Goal: Information Seeking & Learning: Learn about a topic

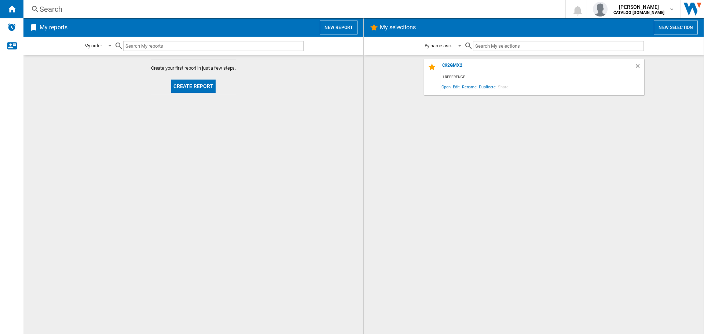
click at [55, 5] on div "Search" at bounding box center [293, 9] width 507 height 10
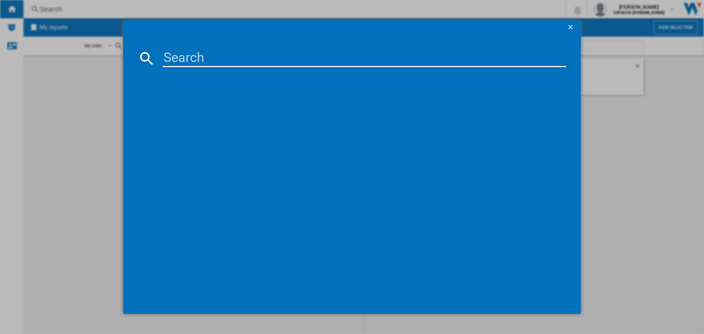
click at [207, 58] on input at bounding box center [364, 58] width 403 height 18
paste input "FAB32LBL5UK"
type input "FAB32LBL5UK"
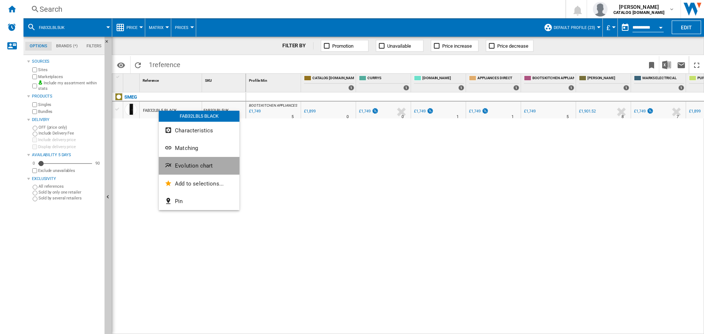
click at [186, 173] on button "Evolution chart" at bounding box center [199, 166] width 81 height 18
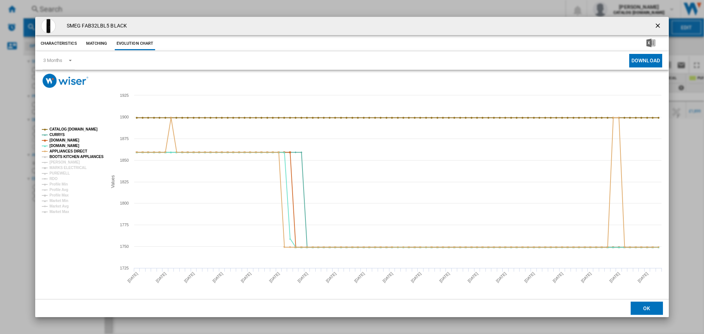
click at [58, 159] on tspan "BOOTS KITCHEN APPLIANCES" at bounding box center [76, 157] width 54 height 4
click at [61, 166] on tspan "MARKS ELECTRICAL" at bounding box center [67, 168] width 37 height 4
